Goal: Information Seeking & Learning: Learn about a topic

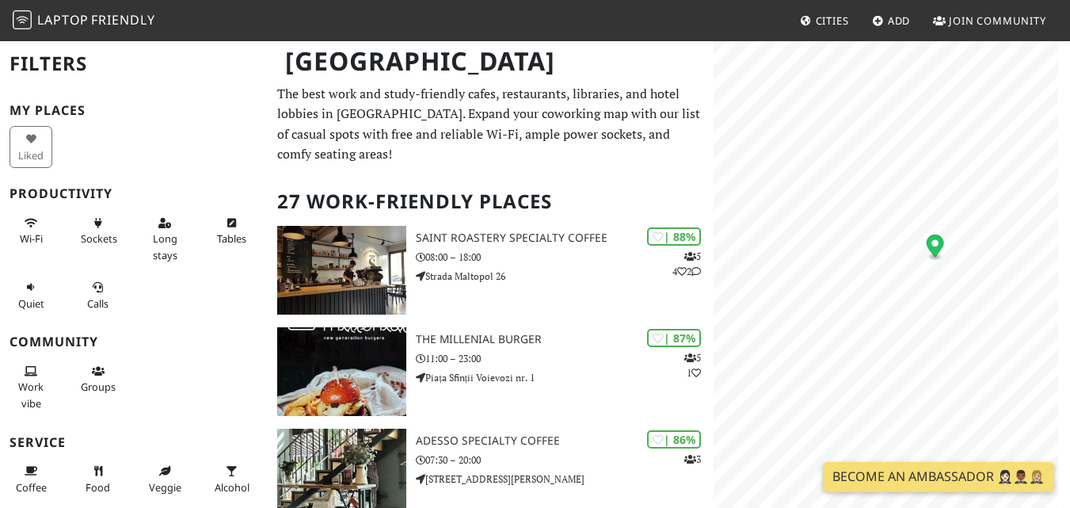
click at [1058, 234] on div "© OpenStreetMap contributors | MapLibre" at bounding box center [892, 294] width 356 height 508
click at [869, 217] on icon "Map marker" at bounding box center [867, 211] width 17 height 22
click at [870, 207] on icon "Map marker" at bounding box center [867, 211] width 17 height 22
click at [865, 214] on icon "Map marker" at bounding box center [867, 211] width 17 height 22
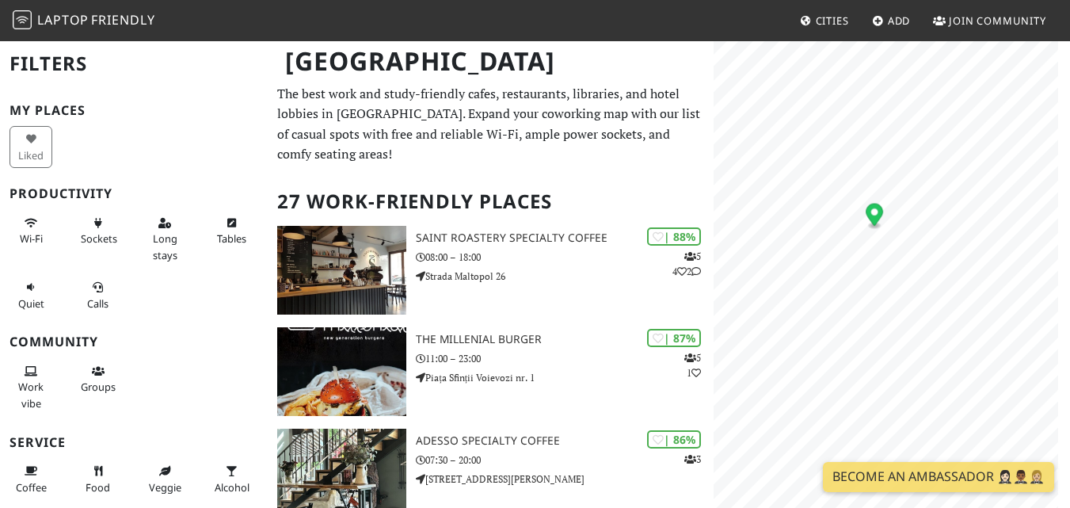
click at [876, 212] on circle "Map marker" at bounding box center [874, 211] width 7 height 7
drag, startPoint x: 876, startPoint y: 212, endPoint x: 915, endPoint y: 155, distance: 69.0
click at [914, 155] on circle "Map marker" at bounding box center [910, 152] width 7 height 7
click at [919, 166] on icon "Map marker" at bounding box center [915, 158] width 17 height 22
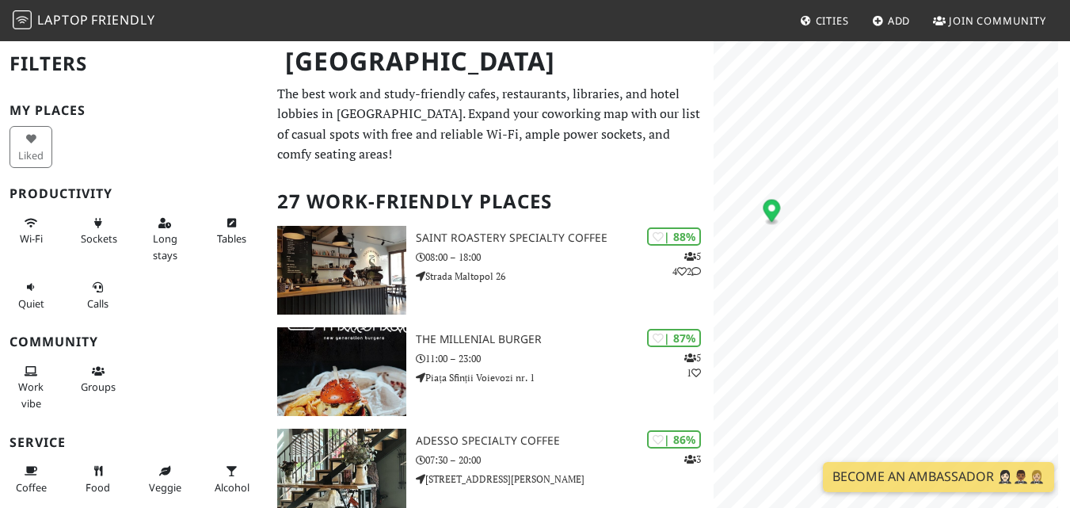
drag, startPoint x: 814, startPoint y: 222, endPoint x: 771, endPoint y: 212, distance: 43.8
click at [771, 212] on icon "Map marker" at bounding box center [771, 210] width 17 height 22
click at [852, 169] on div "Map marker" at bounding box center [847, 170] width 14 height 14
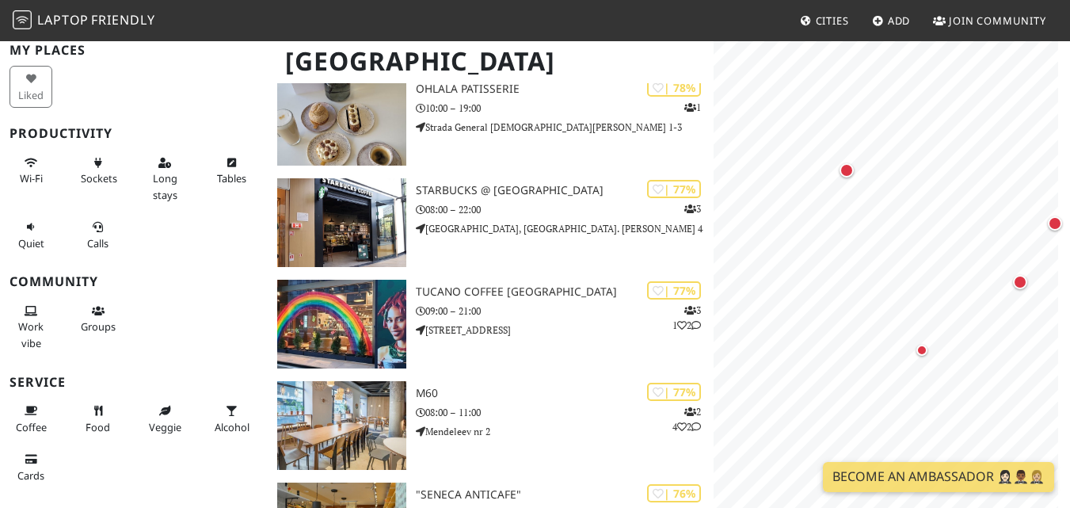
scroll to position [2, 0]
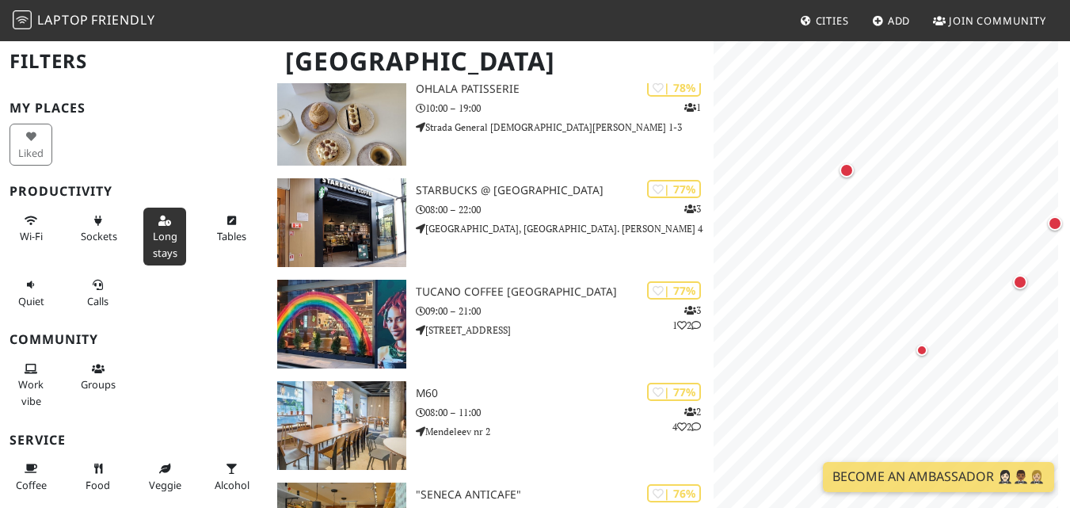
click at [158, 218] on icon at bounding box center [164, 221] width 13 height 10
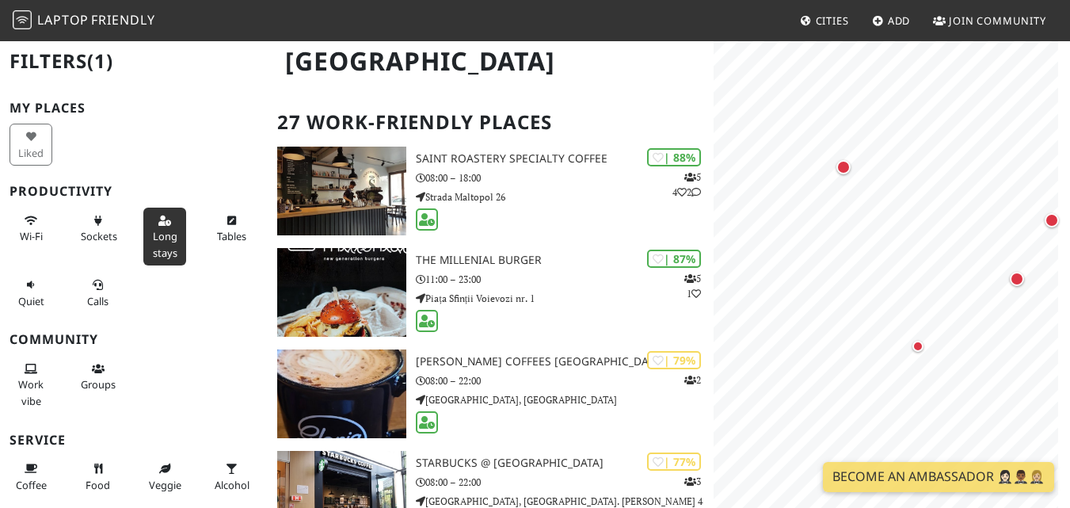
scroll to position [0, 0]
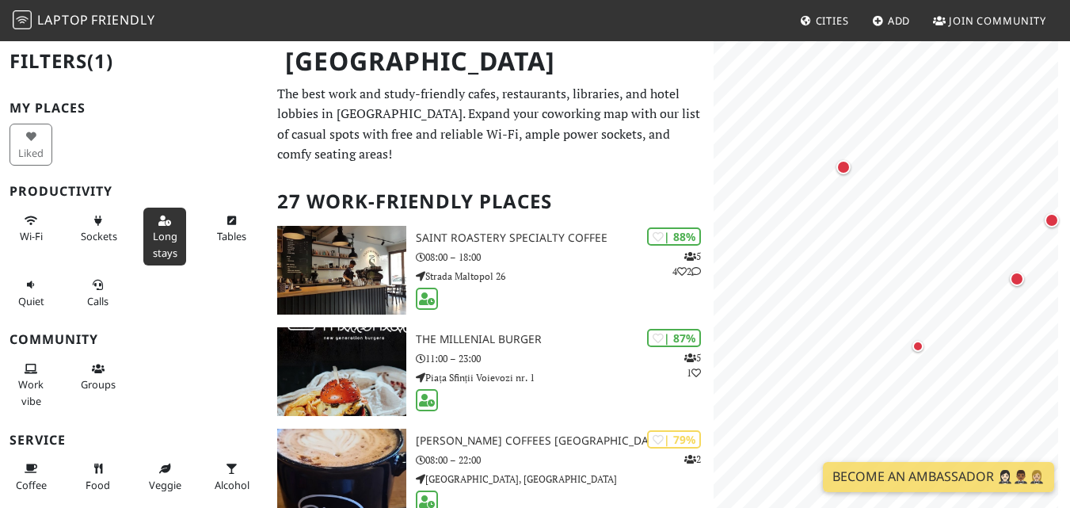
click at [167, 234] on span "Long stays" at bounding box center [165, 244] width 25 height 30
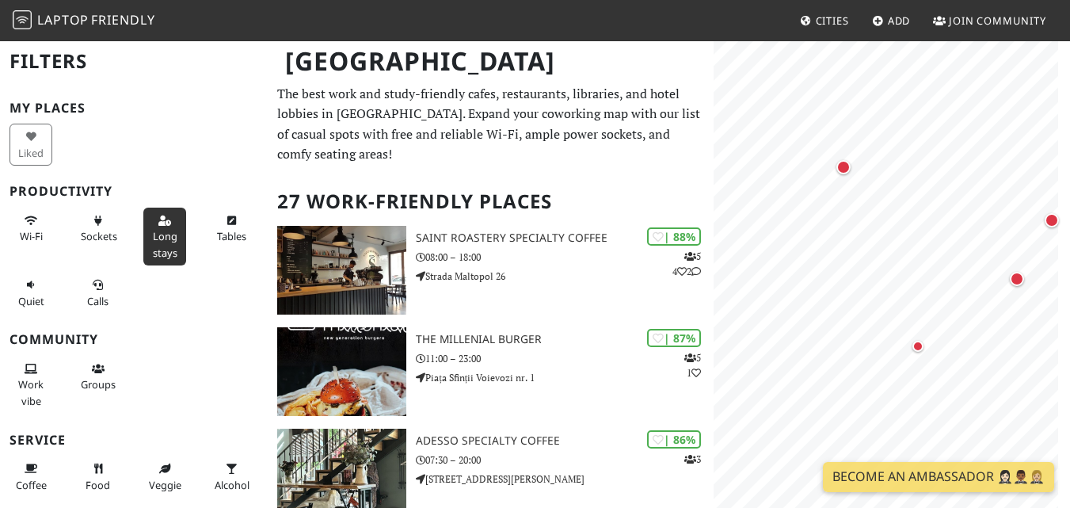
click at [161, 248] on span "Long stays" at bounding box center [165, 244] width 25 height 30
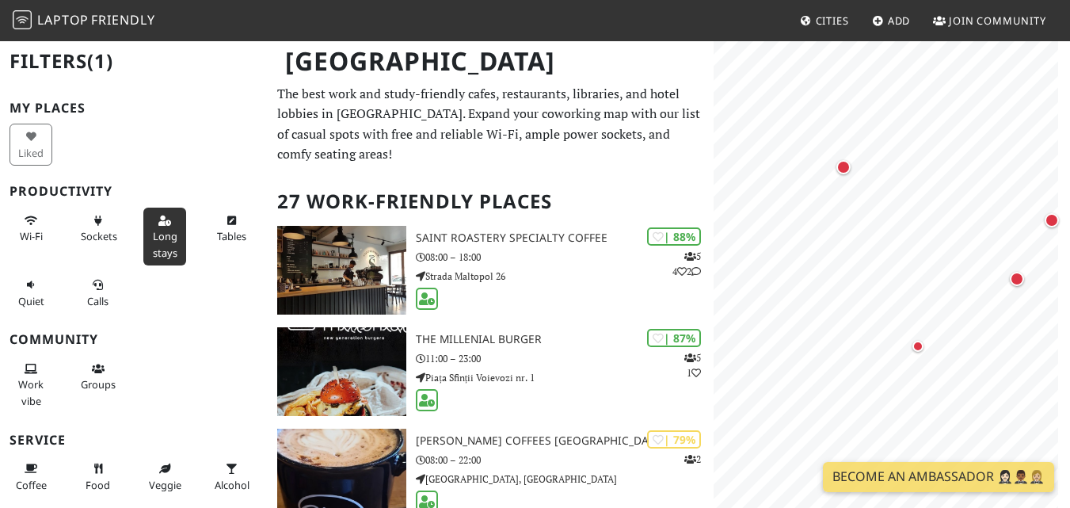
click at [153, 237] on span "Long stays" at bounding box center [165, 244] width 25 height 30
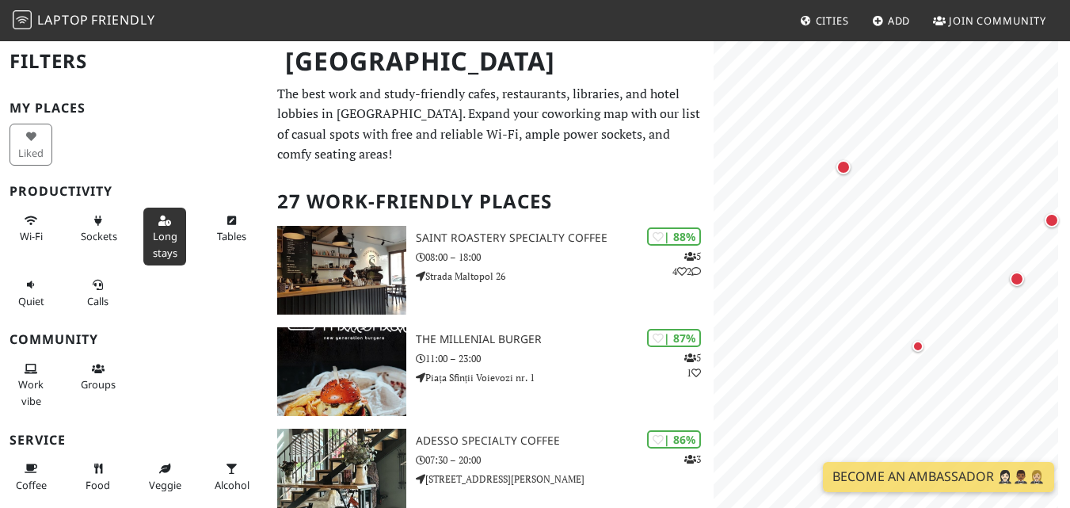
click at [156, 246] on span "Long stays" at bounding box center [165, 244] width 25 height 30
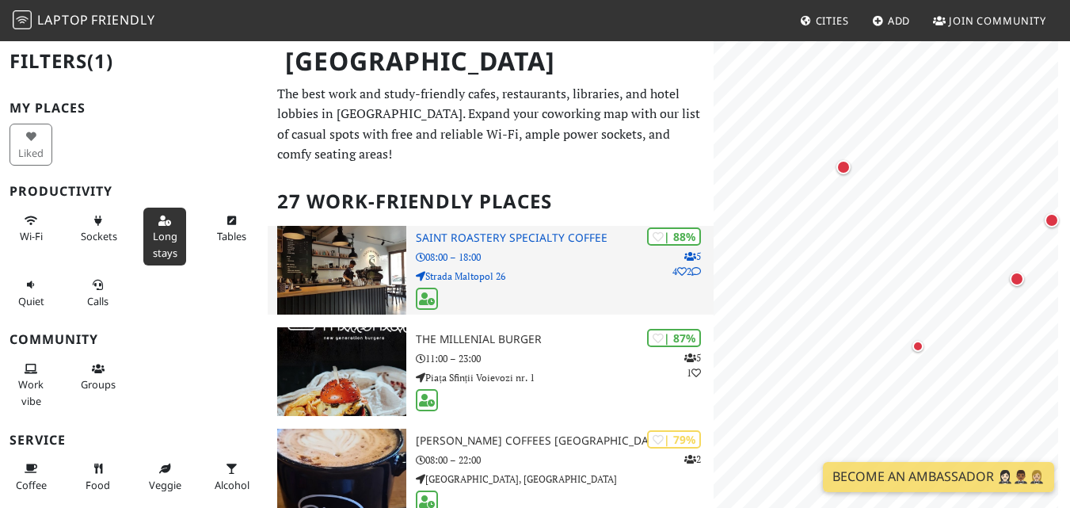
click at [514, 238] on h3 "Saint Roastery Specialty Coffee" at bounding box center [564, 237] width 297 height 13
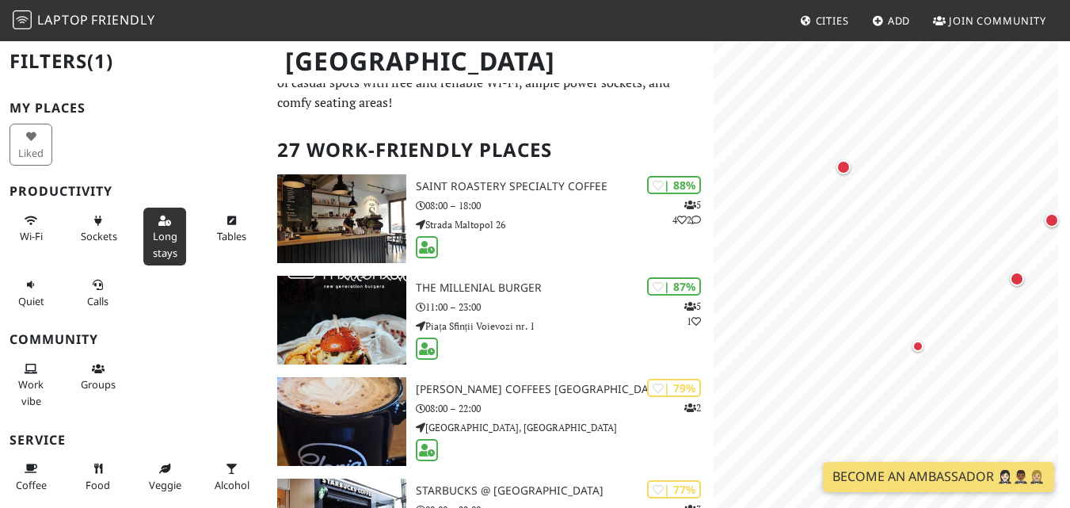
scroll to position [79, 0]
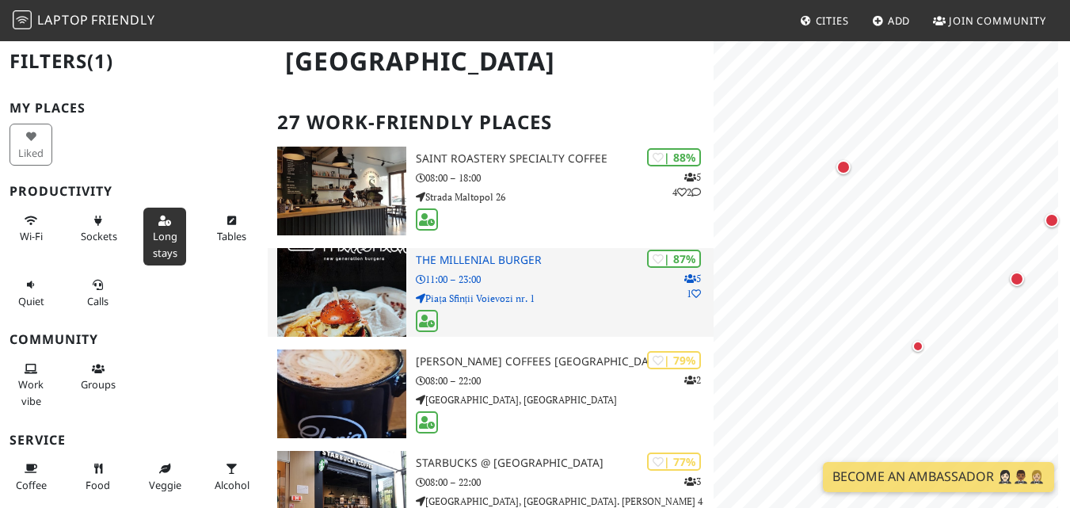
click at [495, 257] on h3 "The Millenial Burger" at bounding box center [564, 259] width 297 height 13
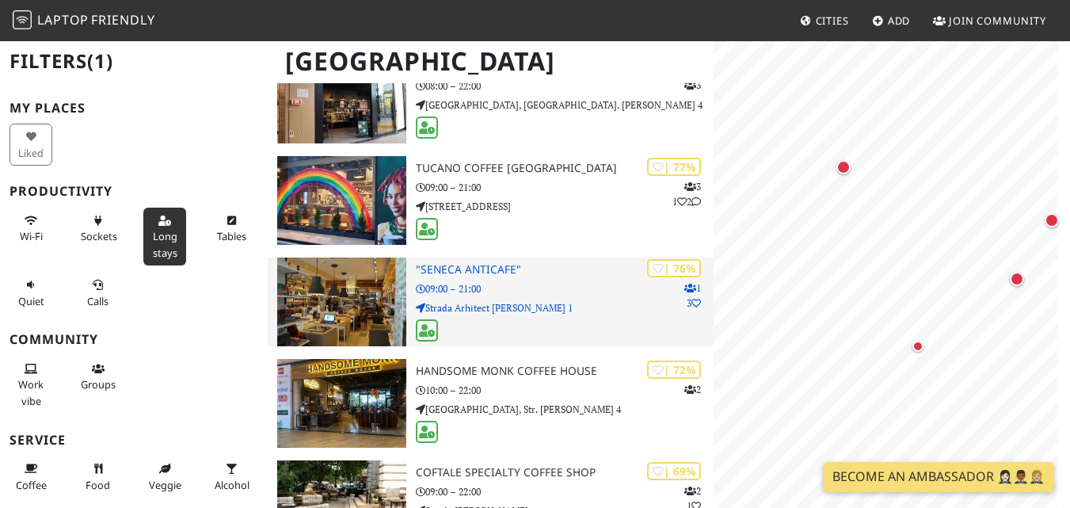
scroll to position [0, 0]
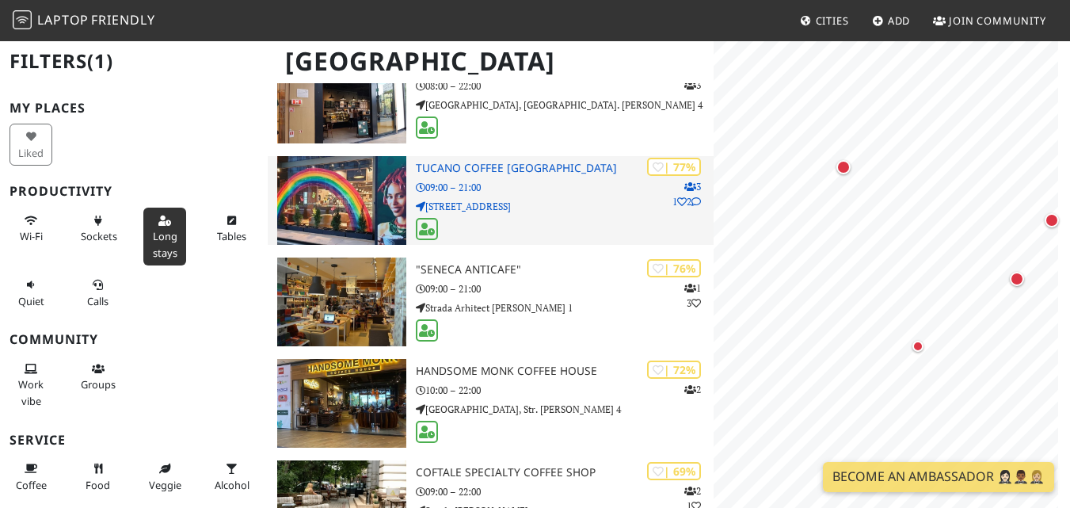
click at [505, 164] on h3 "Tucano Coffee Zimbabwe" at bounding box center [564, 168] width 297 height 13
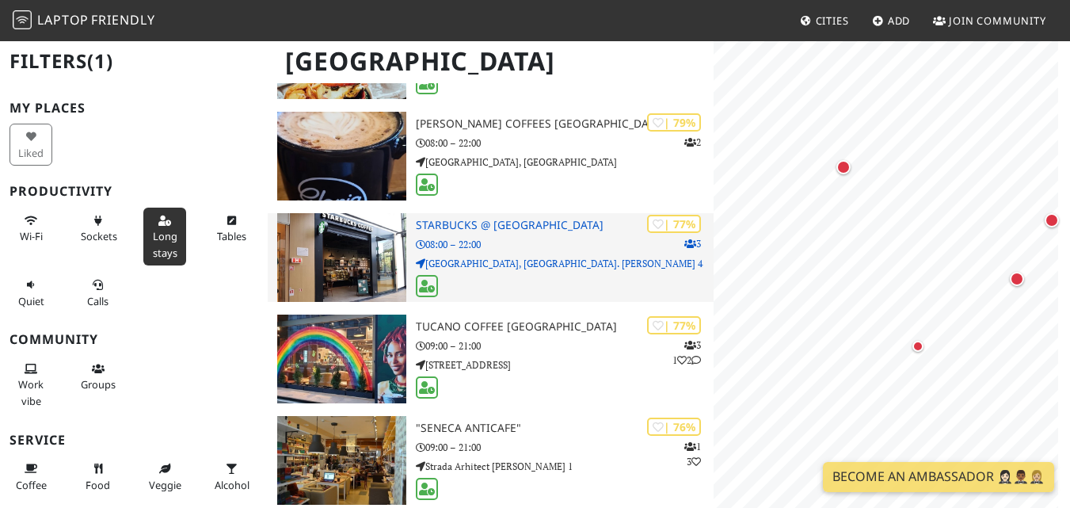
click at [559, 238] on p "08:00 – 22:00" at bounding box center [564, 244] width 297 height 15
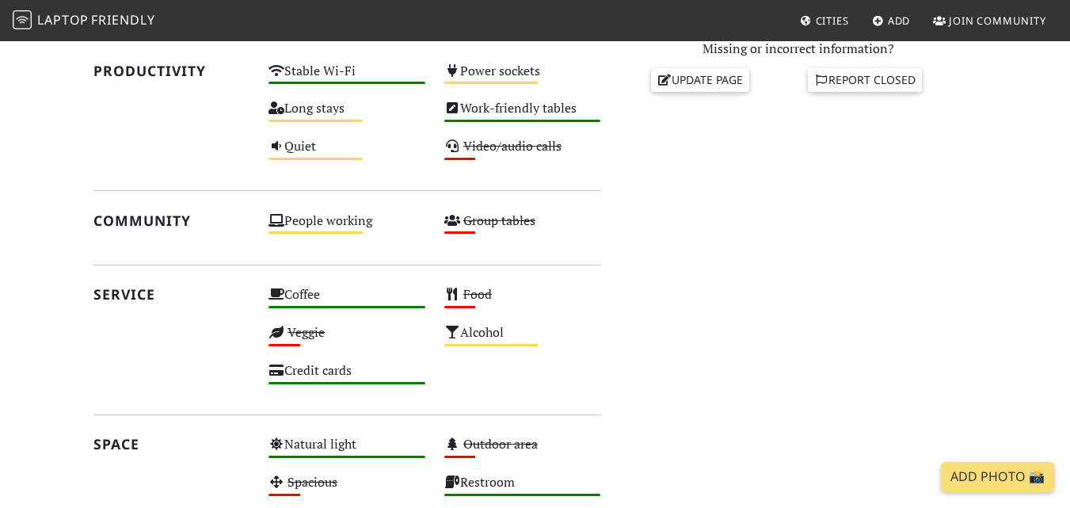
scroll to position [1052, 0]
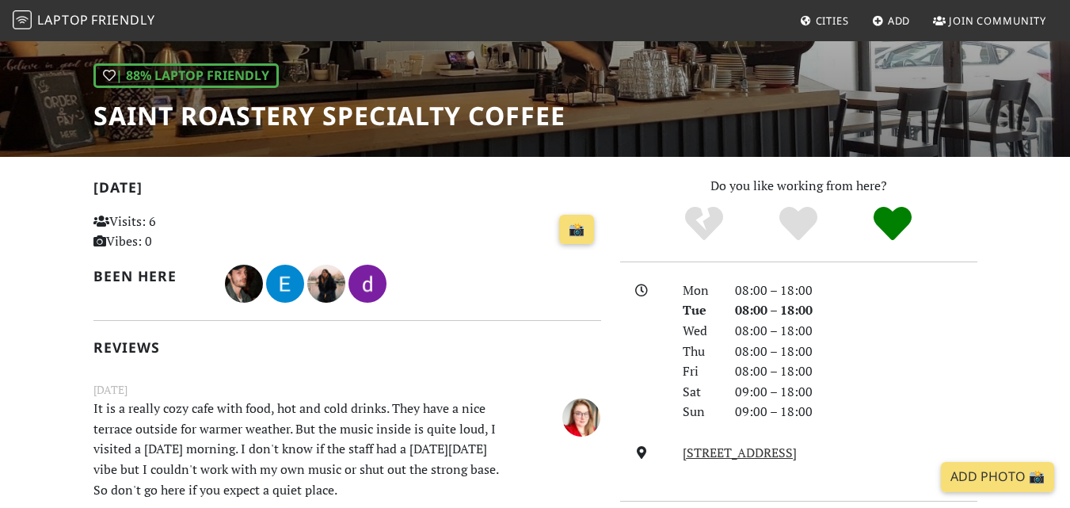
scroll to position [70, 0]
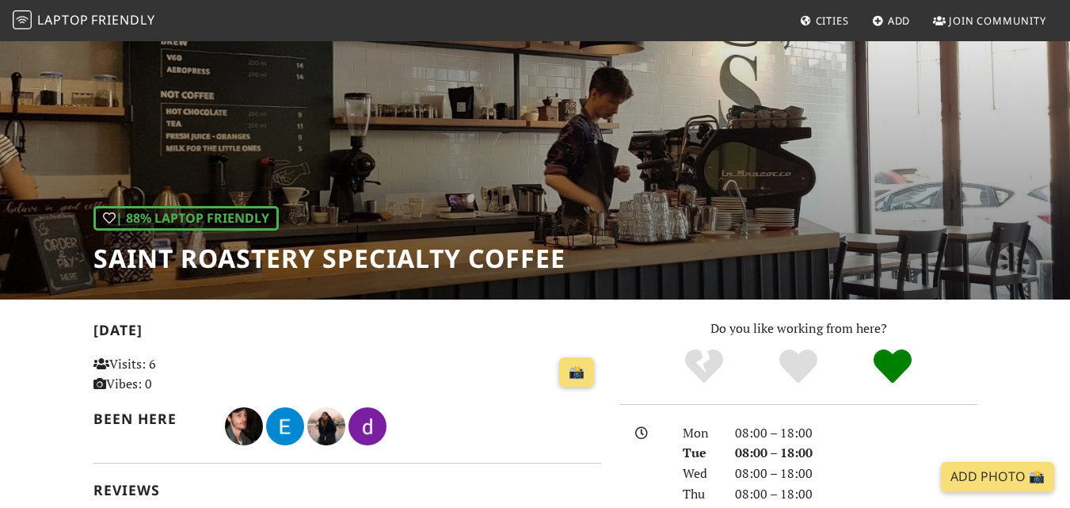
click at [490, 196] on div "| 88% Laptop Friendly Saint Roastery Specialty Coffee" at bounding box center [535, 135] width 1070 height 330
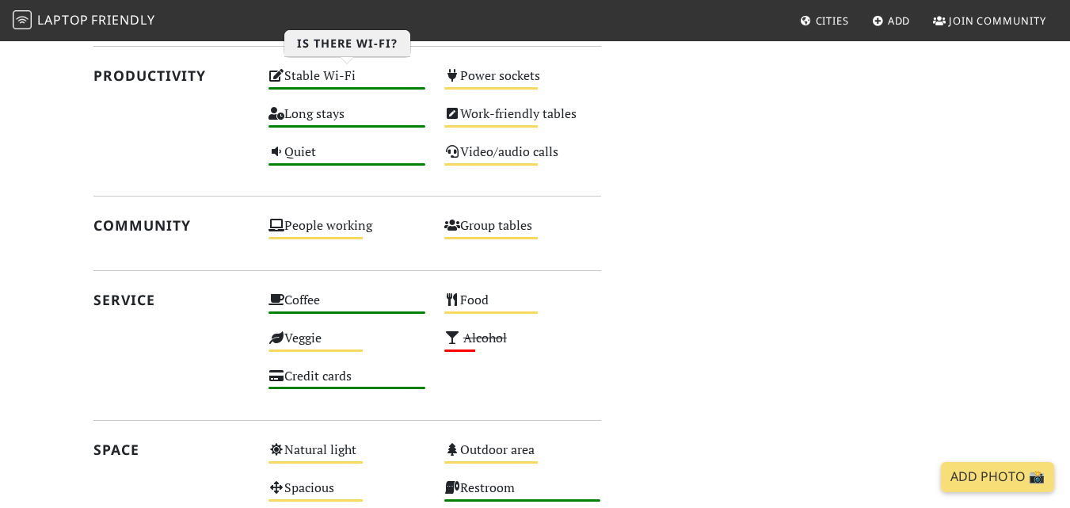
scroll to position [951, 0]
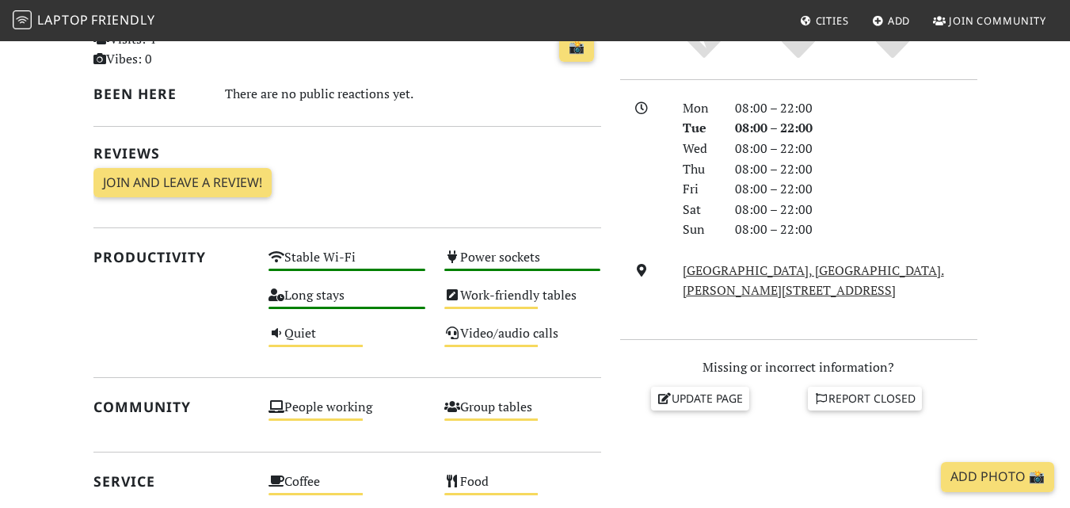
scroll to position [396, 0]
